Goal: Task Accomplishment & Management: Manage account settings

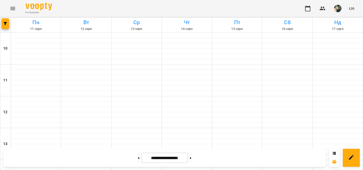
scroll to position [290, 0]
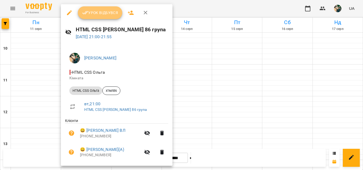
click at [114, 12] on span "Урок відбувся" at bounding box center [100, 13] width 36 height 6
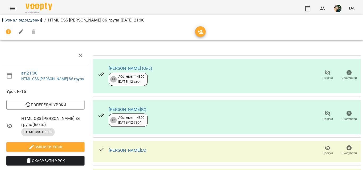
click at [34, 18] on link "Журнал відвідувань" at bounding box center [22, 20] width 40 height 5
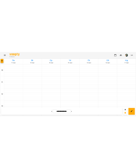
scroll to position [301, 0]
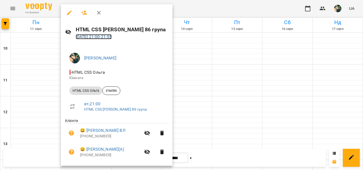
click at [94, 38] on link "[DATE] 21:00 - 21:55" at bounding box center [94, 36] width 36 height 5
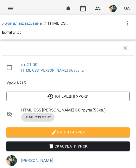
scroll to position [186, 0]
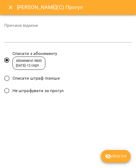
click at [48, 76] on span "Списати штраф пізніше" at bounding box center [35, 78] width 47 height 6
click at [115, 155] on span "Прогул" at bounding box center [116, 156] width 22 height 6
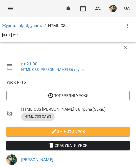
scroll to position [266, 0]
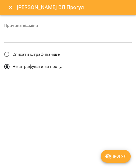
click at [52, 54] on span "Списати штраф пізніше" at bounding box center [35, 54] width 47 height 6
click at [117, 156] on span "Прогул" at bounding box center [116, 156] width 22 height 6
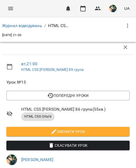
scroll to position [319, 0]
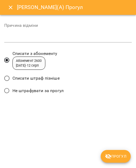
click at [53, 84] on div "Списати штраф пізніше" at bounding box center [68, 79] width 128 height 12
click at [51, 79] on span "Списати штраф пізніше" at bounding box center [35, 78] width 47 height 6
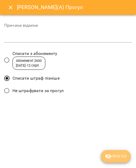
click at [112, 154] on icon "submit" at bounding box center [108, 156] width 6 height 6
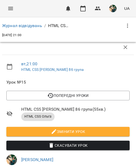
scroll to position [372, 0]
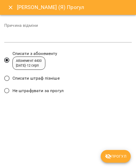
click at [47, 78] on span "Списати штраф пізніше" at bounding box center [35, 78] width 47 height 6
click at [115, 155] on span "Прогул" at bounding box center [116, 156] width 22 height 6
click at [115, 155] on div "[PERSON_NAME] (Я) Прогул Причина відміни * Списати з абонементу Абонемент 4400 …" at bounding box center [68, 84] width 136 height 168
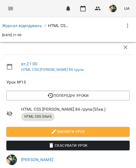
scroll to position [375, 0]
